Goal: Information Seeking & Learning: Learn about a topic

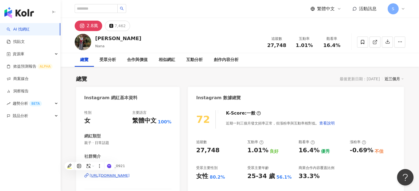
click at [105, 2] on div "繁體中文 活動訊息 S" at bounding box center [240, 9] width 330 height 18
click at [102, 6] on input "search" at bounding box center [96, 8] width 43 height 9
type input "*"
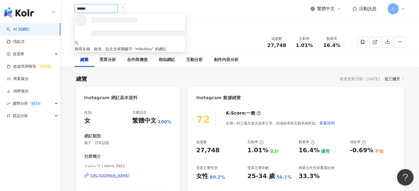
type input "*******"
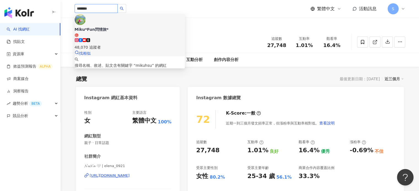
click at [86, 25] on img at bounding box center [80, 19] width 11 height 11
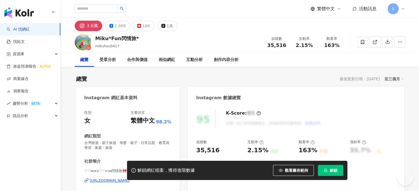
click at [330, 172] on span "解鎖" at bounding box center [334, 171] width 8 height 4
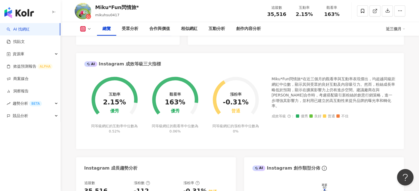
scroll to position [193, 0]
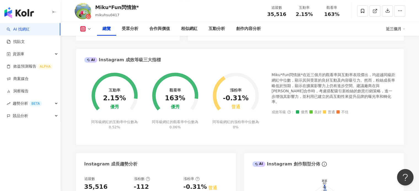
click at [383, 125] on div "Miku*Fun閃情旅*在近三個月的觀看率與互動率表現傑出，均超越同級距網紅中位數，顯示其與受眾的良好互動及內容吸引力。然而，粉絲成長率略低於預期，顯示在擴展…" at bounding box center [334, 104] width 124 height 64
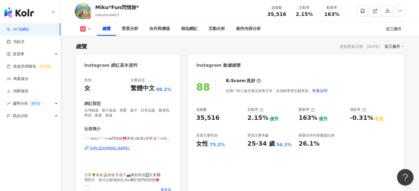
scroll to position [0, 0]
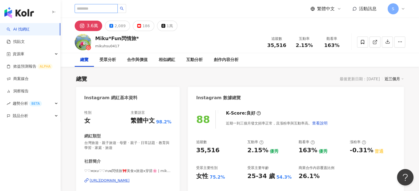
click at [111, 10] on input "search" at bounding box center [96, 8] width 43 height 9
type input "*"
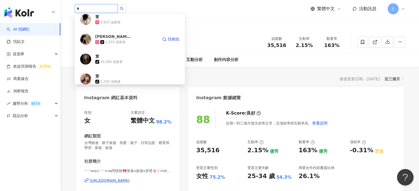
scroll to position [165, 0]
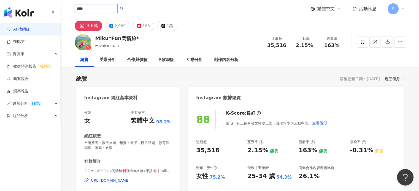
type input "*"
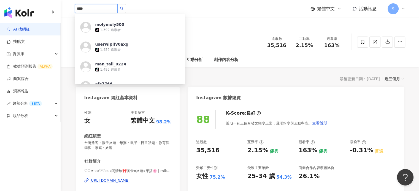
scroll to position [138, 0]
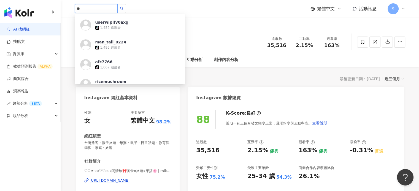
type input "*"
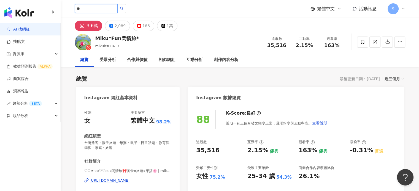
type input "*"
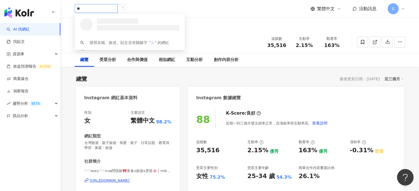
type input "*"
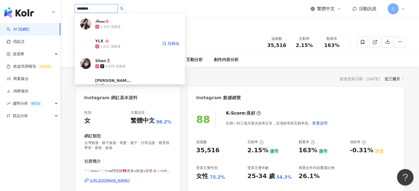
type input "*********"
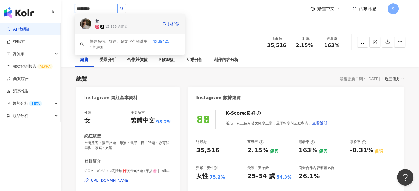
click at [85, 20] on img at bounding box center [85, 23] width 11 height 11
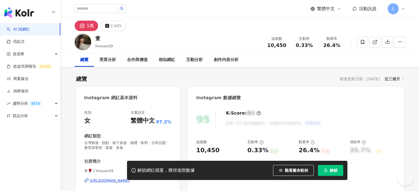
click at [337, 170] on button "解鎖" at bounding box center [330, 170] width 25 height 11
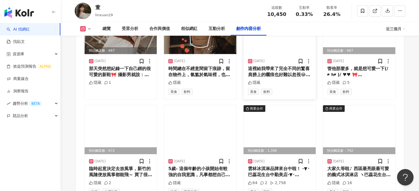
scroll to position [1762, 0]
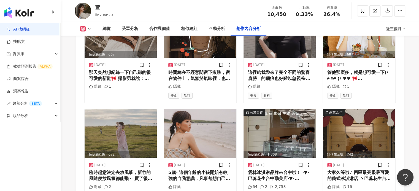
click at [212, 10] on div "萱 linxuan29 追蹤數 10,450 互動率 0.33% 觀看率 26.4%" at bounding box center [240, 11] width 352 height 22
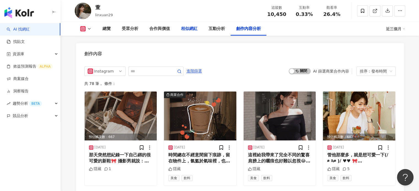
click at [179, 29] on div "相似網紅" at bounding box center [189, 29] width 28 height 14
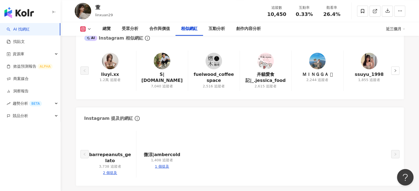
scroll to position [935, 0]
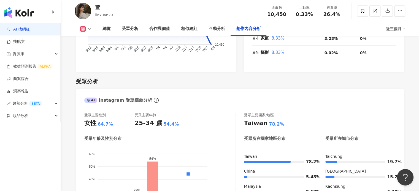
scroll to position [1680, 0]
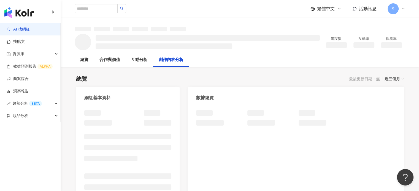
click at [247, 61] on div "總覽 合作與價值 互動分析 創作內容分析" at bounding box center [240, 60] width 330 height 14
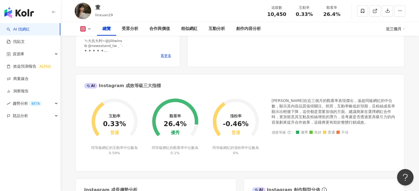
scroll to position [165, 0]
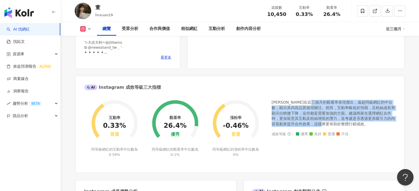
drag, startPoint x: 330, startPoint y: 102, endPoint x: 342, endPoint y: 123, distance: 24.4
click at [342, 123] on div "[PERSON_NAME]在近三個月的觀看率表現傑出，遠超同級網紅的中位數，顯示其內容品質值得關注。然而，互動率略低於預期，且粉絲成長率顯示出輕微下降，這些都…" at bounding box center [334, 113] width 124 height 27
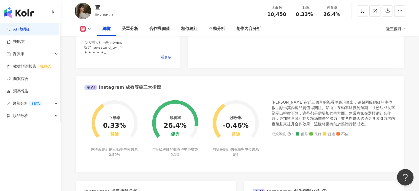
drag, startPoint x: 402, startPoint y: 127, endPoint x: 409, endPoint y: 124, distance: 7.3
click at [402, 128] on div "互動率 0.33% 普通 同等級網紅的互動率中位數為 0.59% 觀看率 26.4% 優秀 同等級網紅的觀看率中位數為 0.1% 漲粉率 -0.46% 普通 …" at bounding box center [240, 133] width 328 height 78
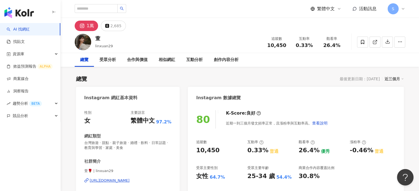
click at [285, 78] on div "總覽 最後更新日期：2025/8/10 近三個月" at bounding box center [240, 79] width 328 height 8
